Goal: Information Seeking & Learning: Learn about a topic

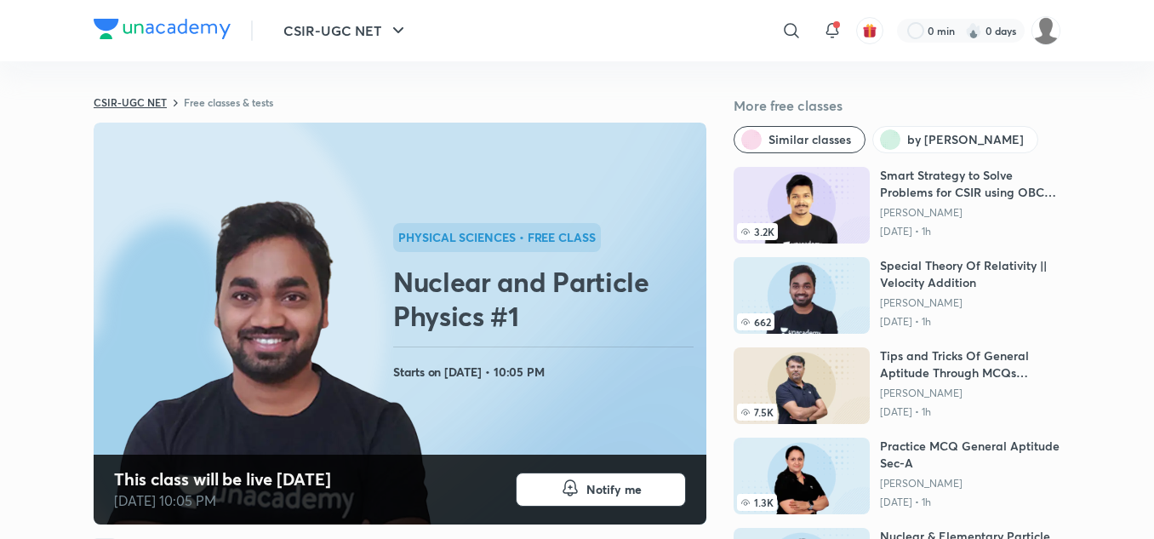
click at [134, 107] on link "CSIR-UGC NET" at bounding box center [130, 102] width 73 height 14
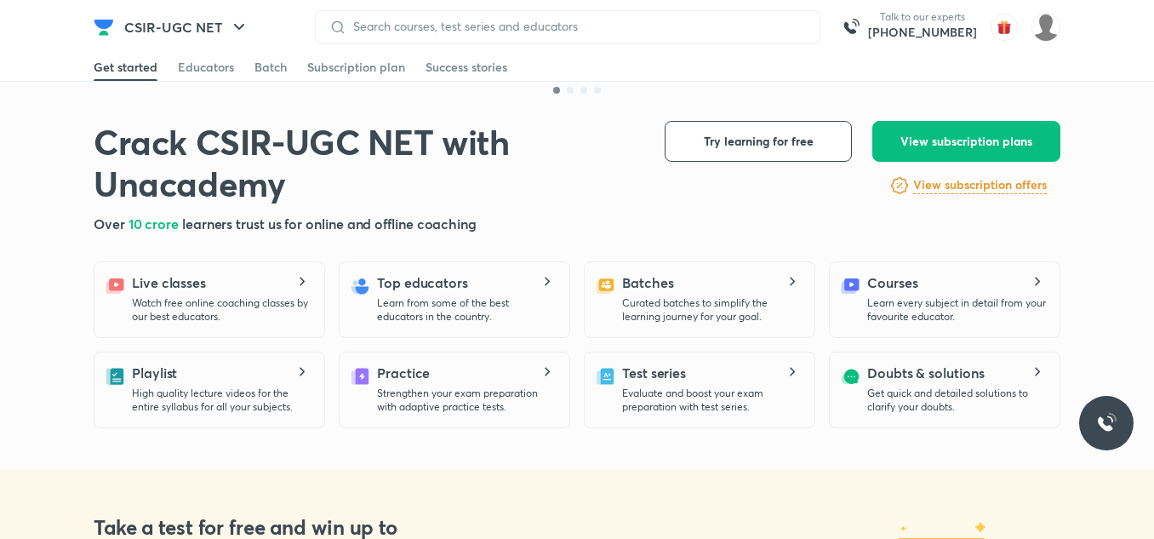
scroll to position [334, 0]
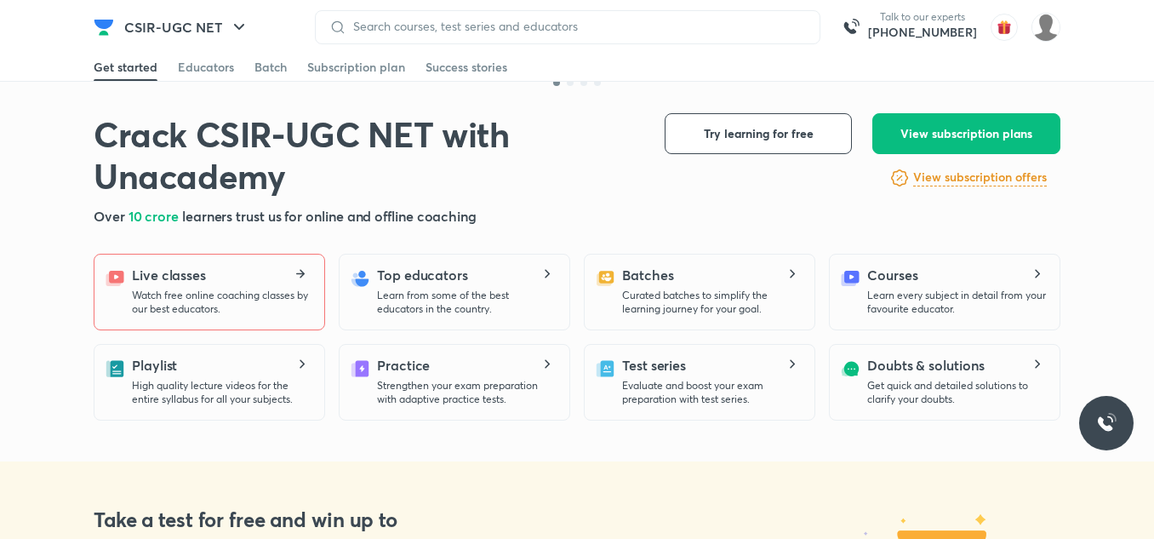
click at [235, 273] on div "Live classes Watch free online coaching classes by our best educators." at bounding box center [221, 290] width 179 height 51
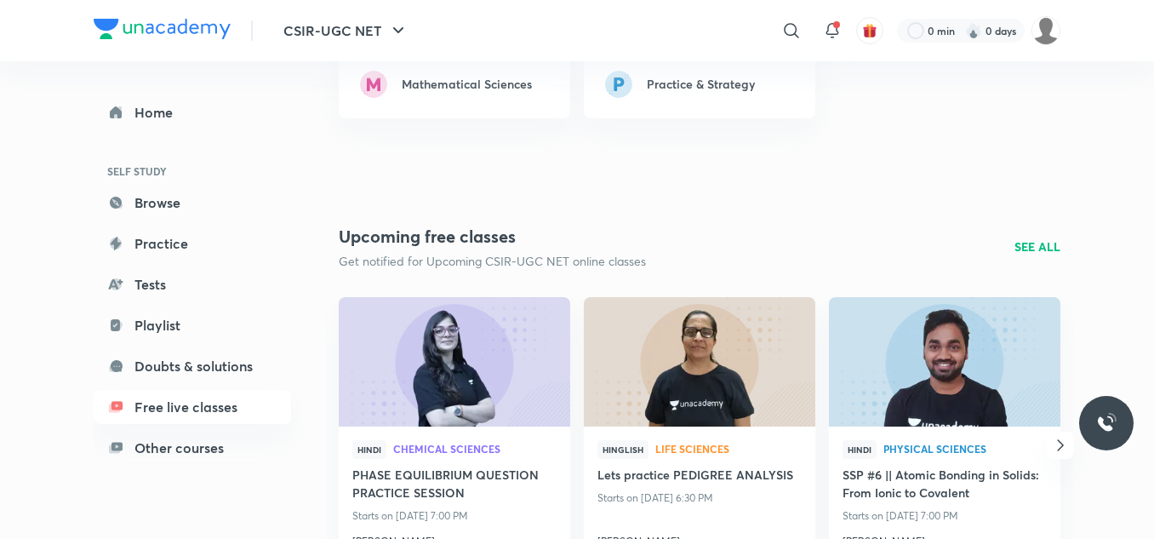
scroll to position [1363, 0]
click at [1031, 253] on p "SEE ALL" at bounding box center [1037, 246] width 46 height 18
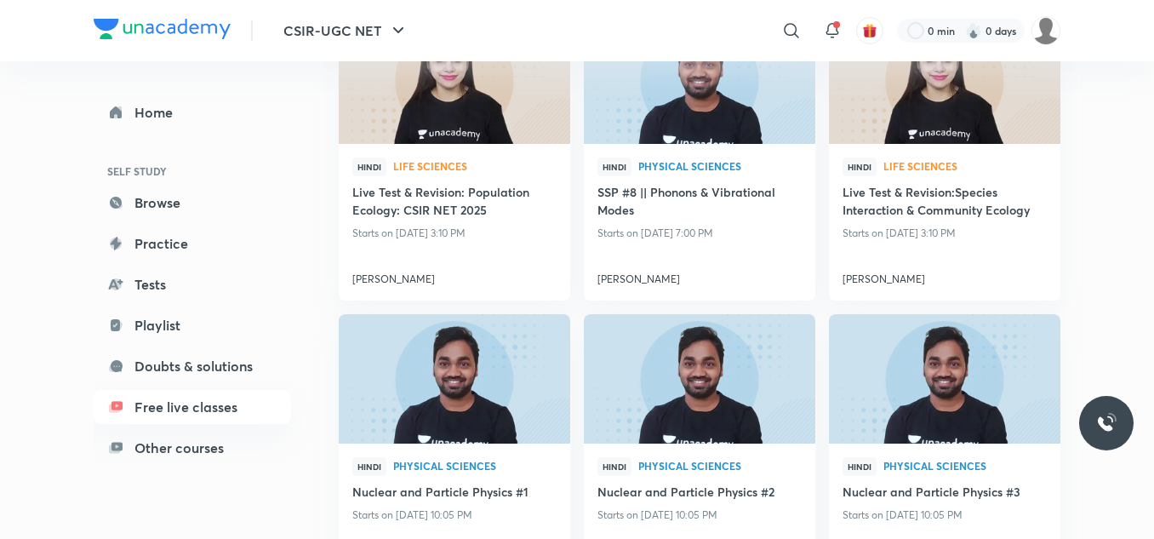
scroll to position [589, 0]
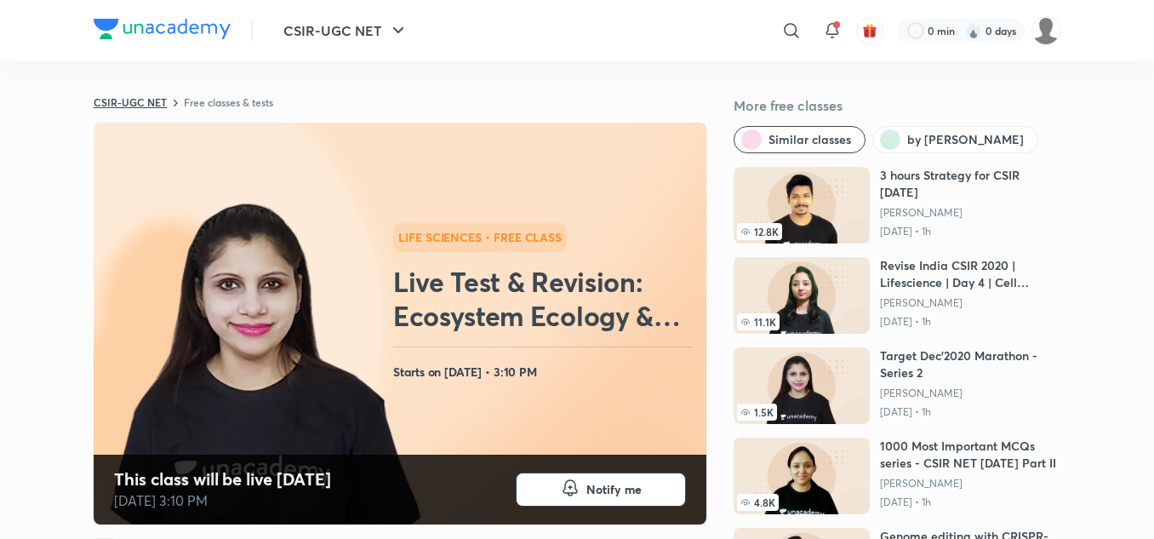
click at [121, 96] on link "CSIR-UGC NET" at bounding box center [130, 102] width 73 height 14
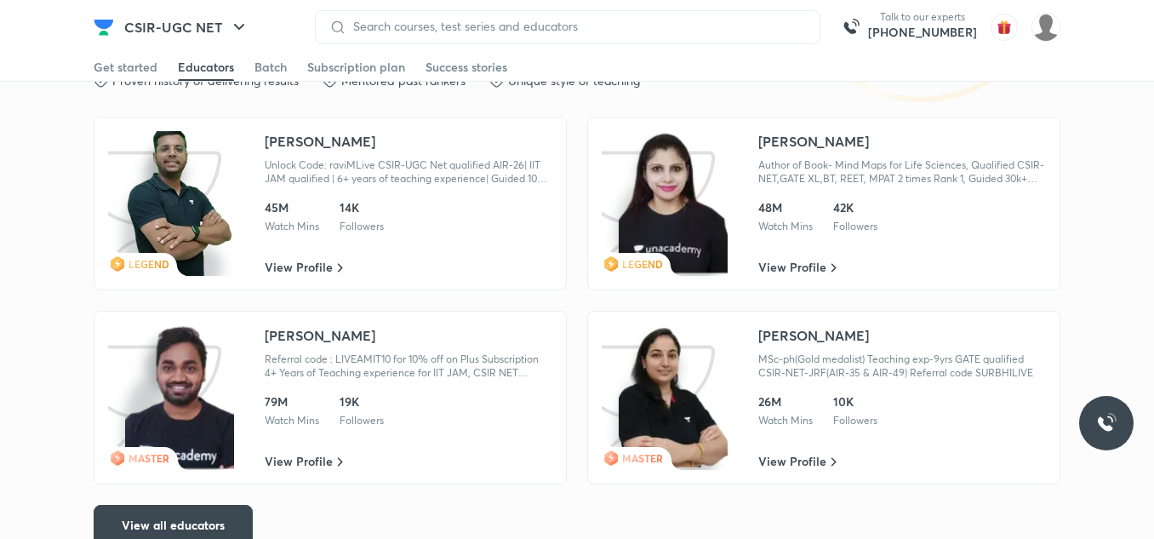
scroll to position [2848, 0]
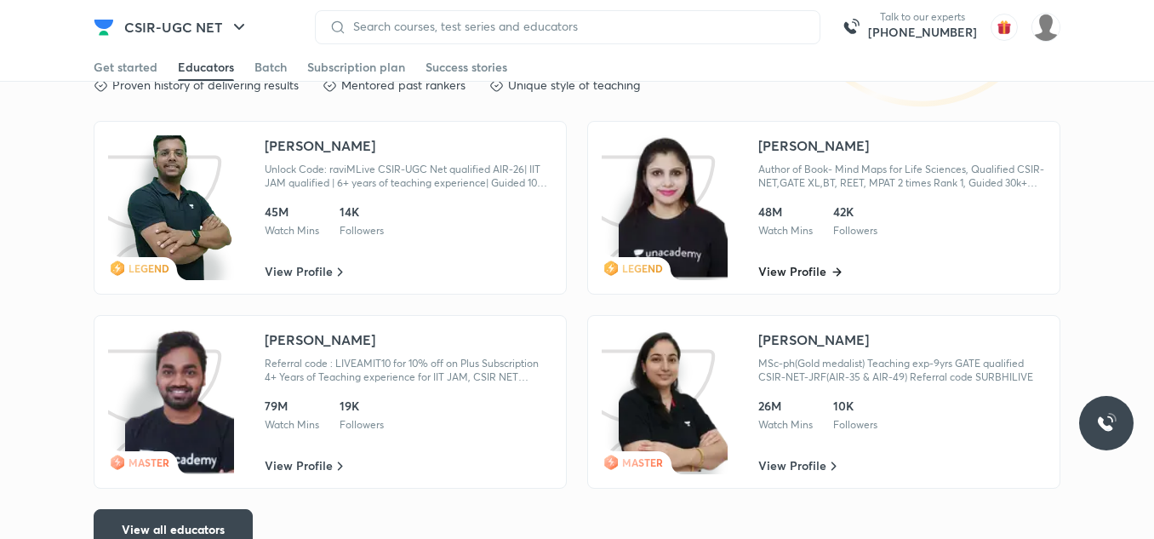
click at [814, 267] on span "View Profile" at bounding box center [792, 271] width 68 height 17
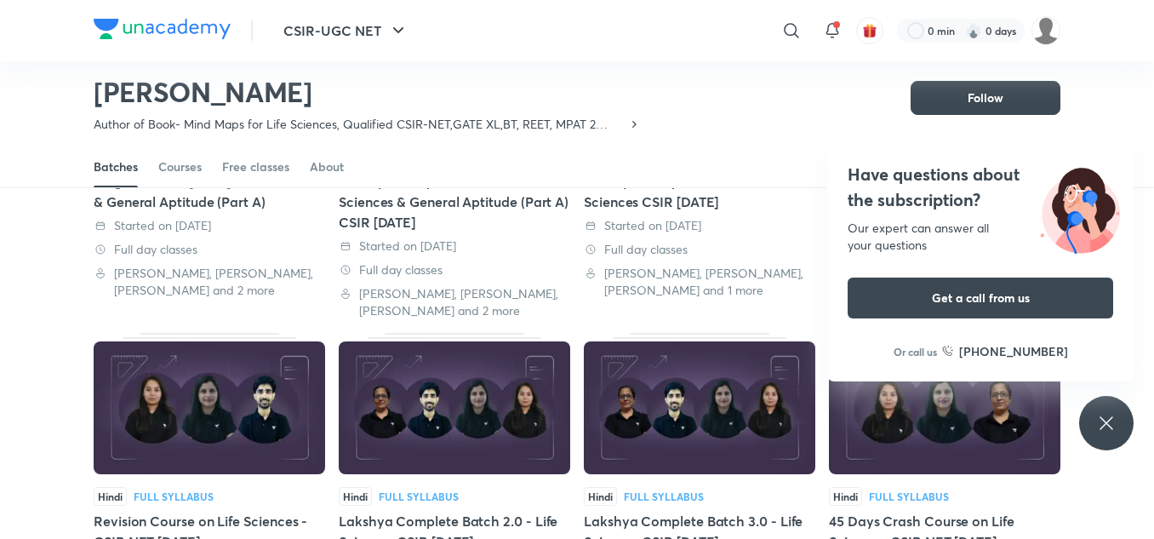
scroll to position [631, 0]
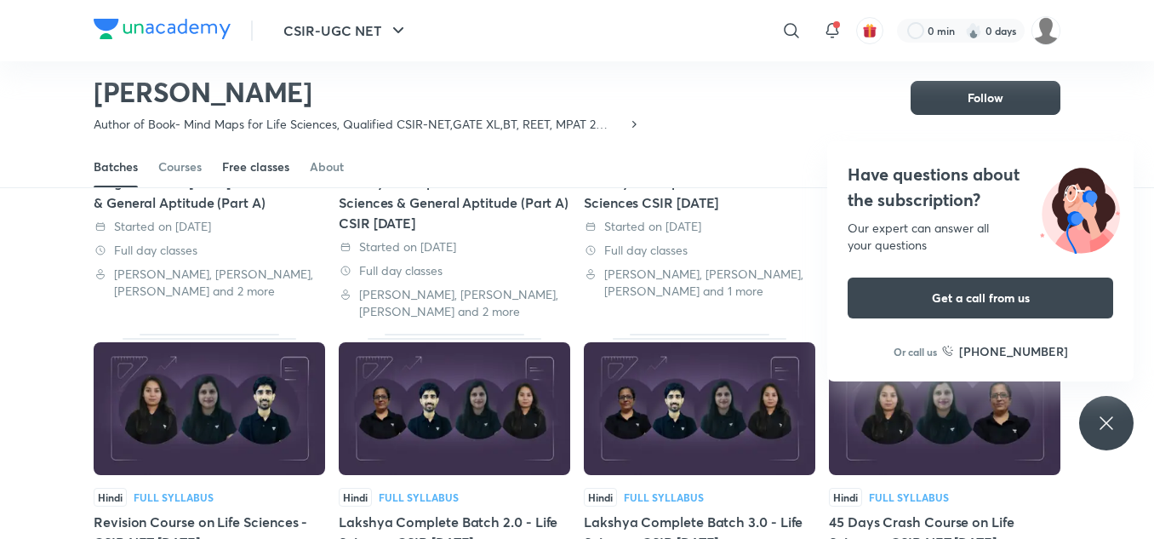
click at [229, 178] on link "Free classes" at bounding box center [255, 166] width 67 height 41
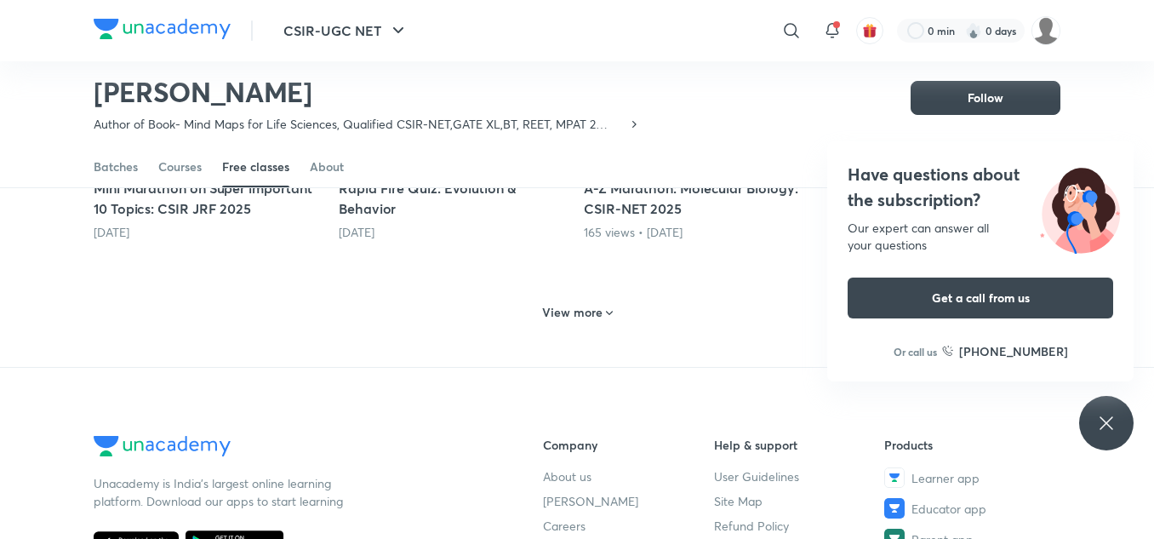
scroll to position [937, 0]
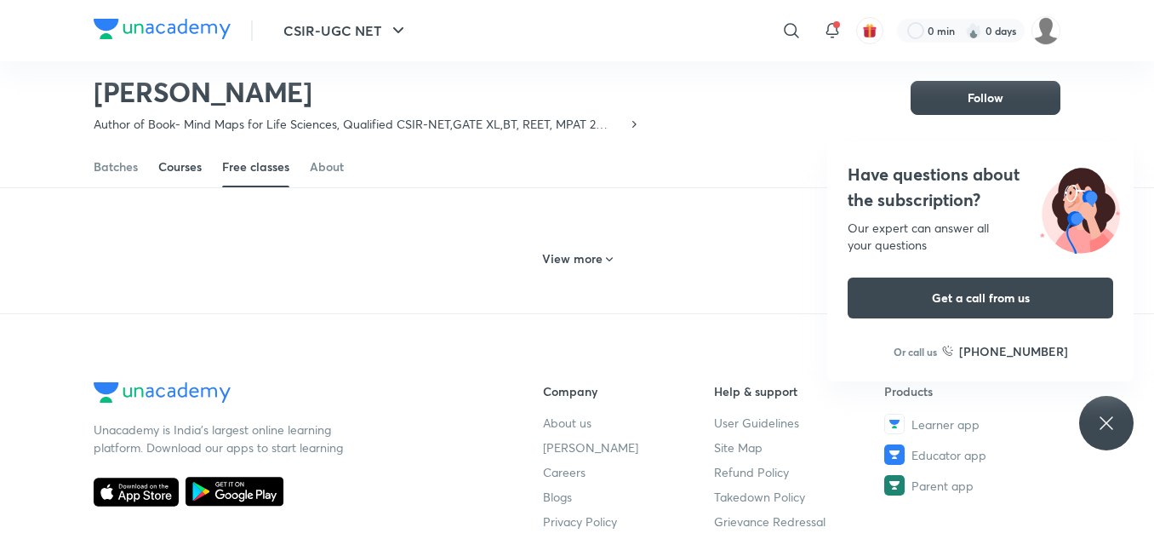
click at [185, 162] on div "Courses" at bounding box center [179, 166] width 43 height 17
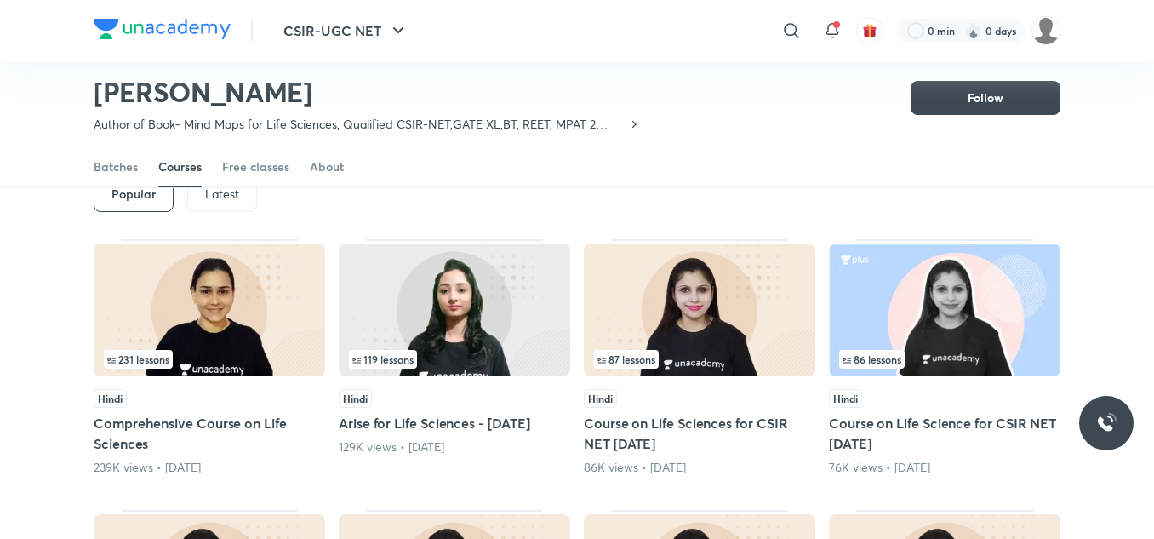
scroll to position [100, 0]
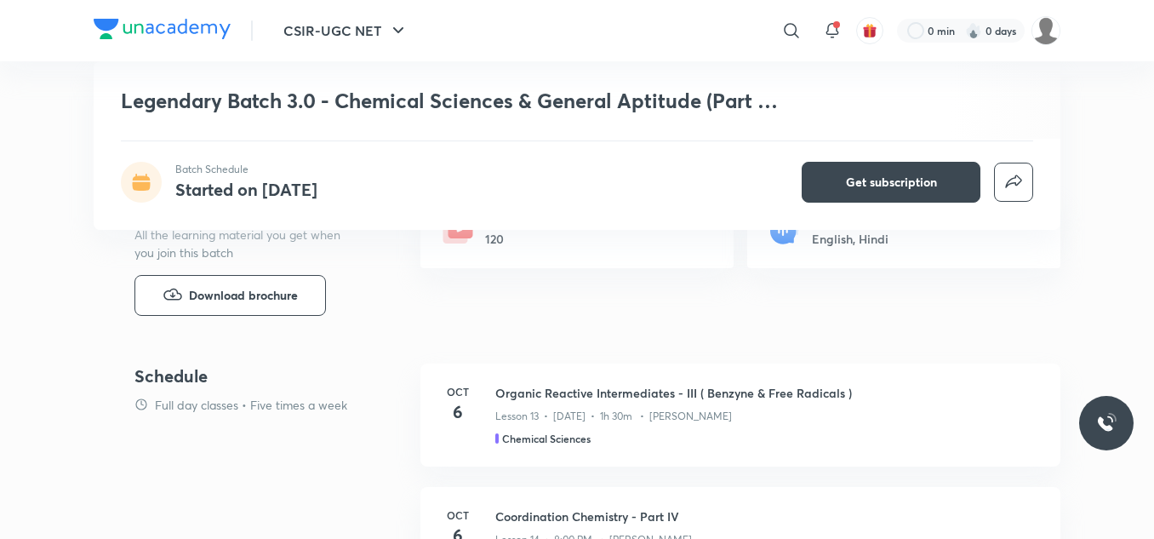
scroll to position [671, 0]
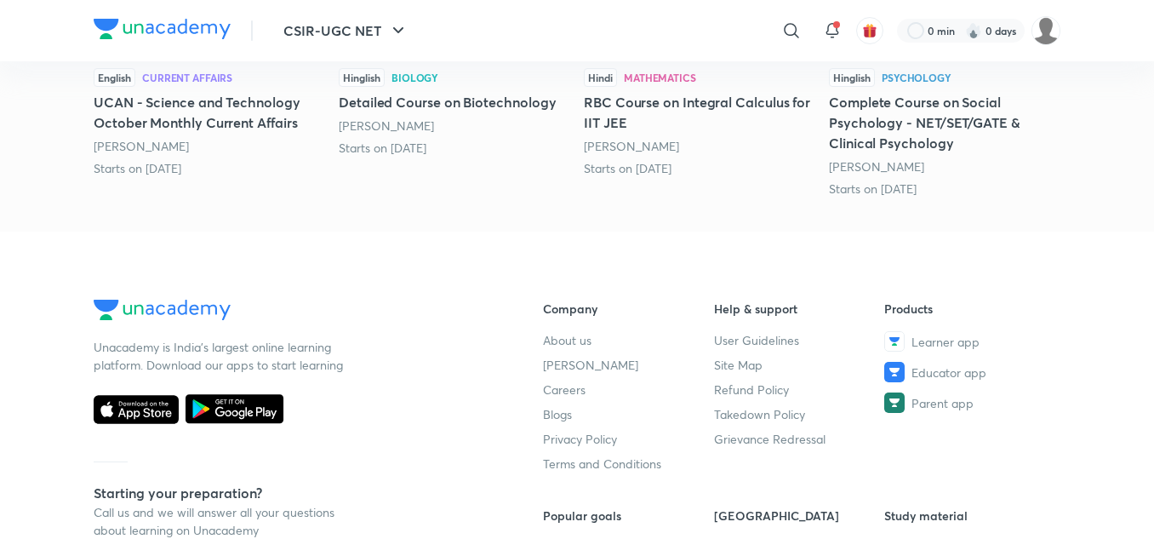
scroll to position [1079, 0]
